Goal: Information Seeking & Learning: Find specific fact

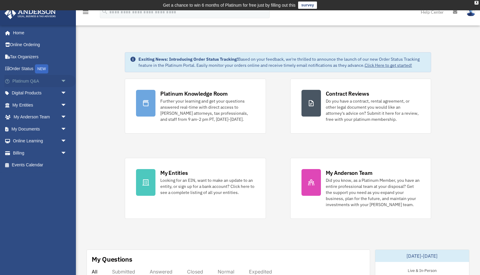
click at [42, 80] on link "Platinum Q&A arrow_drop_down" at bounding box center [40, 81] width 72 height 12
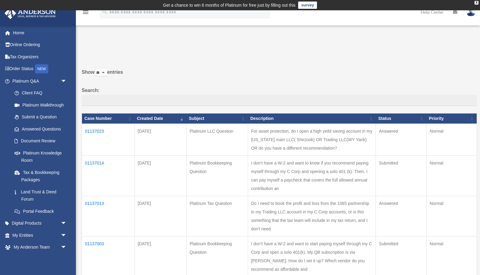
click at [101, 135] on td "01137023" at bounding box center [108, 140] width 53 height 32
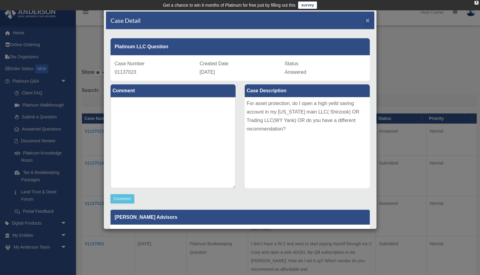
click at [369, 21] on span "×" at bounding box center [368, 20] width 4 height 7
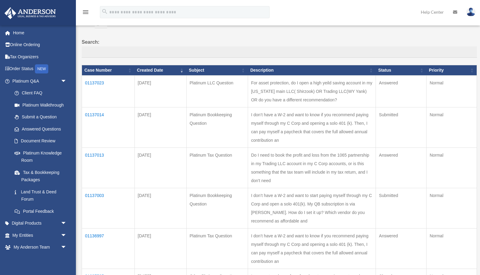
scroll to position [51, 0]
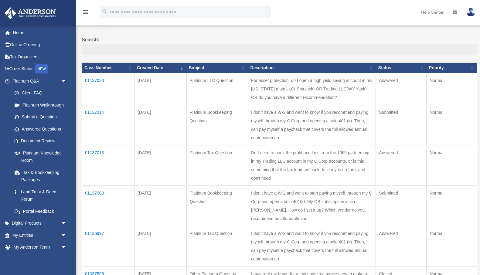
click at [97, 145] on td "01137013" at bounding box center [108, 165] width 53 height 40
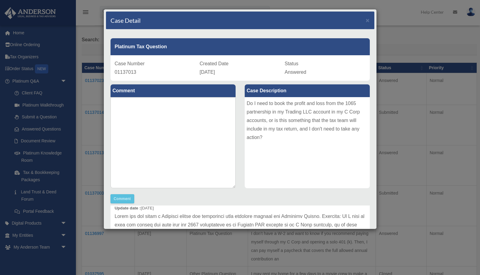
scroll to position [0, 0]
click at [368, 21] on span "×" at bounding box center [368, 20] width 4 height 7
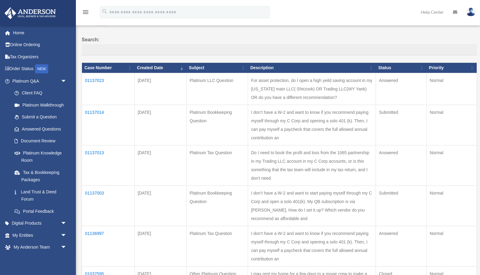
click at [97, 226] on td "01136997" at bounding box center [108, 246] width 53 height 40
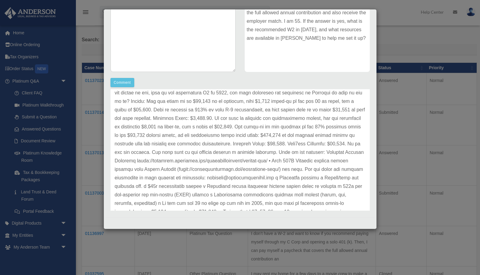
scroll to position [60, 0]
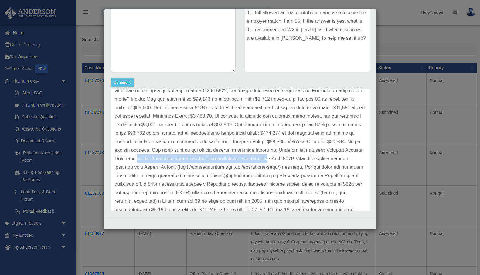
drag, startPoint x: 150, startPoint y: 159, endPoint x: 285, endPoint y: 159, distance: 135.4
click at [285, 159] on p at bounding box center [240, 184] width 251 height 247
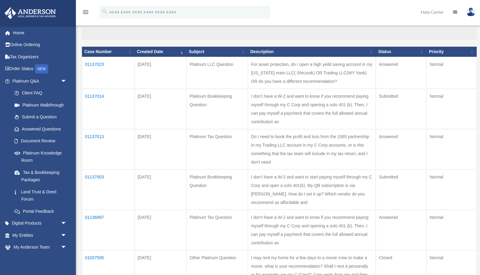
scroll to position [65, 0]
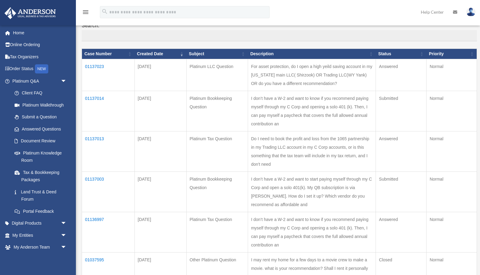
click at [97, 212] on td "01136997" at bounding box center [108, 232] width 53 height 40
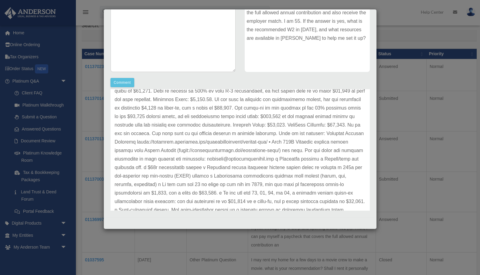
scroll to position [72, 0]
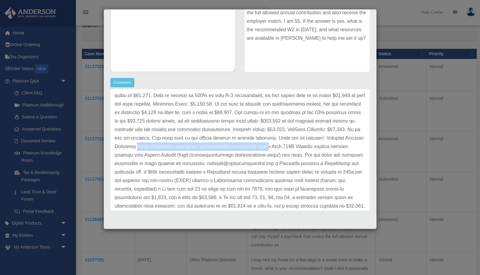
drag, startPoint x: 150, startPoint y: 145, endPoint x: 286, endPoint y: 146, distance: 136.6
click at [286, 146] on p at bounding box center [240, 172] width 251 height 247
